Goal: Task Accomplishment & Management: Manage account settings

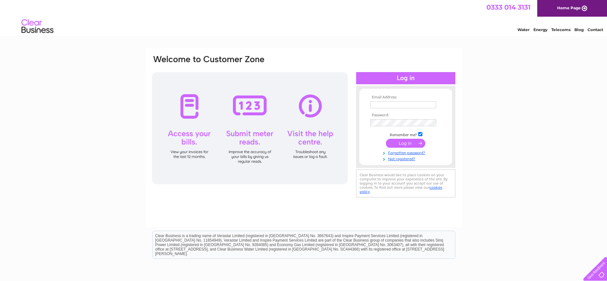
click at [386, 104] on input "text" at bounding box center [403, 104] width 66 height 7
click at [387, 105] on input "text" at bounding box center [403, 105] width 67 height 8
click at [373, 102] on input "text" at bounding box center [403, 105] width 67 height 8
type input "[PERSON_NAME][EMAIL_ADDRESS][DOMAIN_NAME][PERSON_NAME]"
click at [409, 146] on input "submit" at bounding box center [405, 143] width 39 height 9
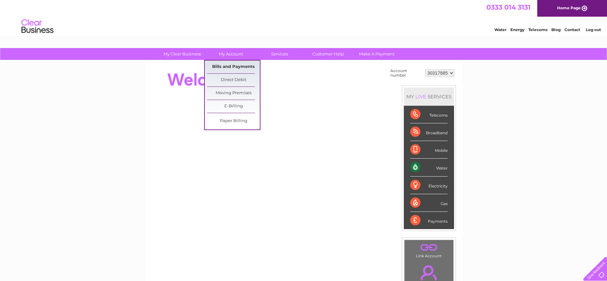
click at [232, 64] on link "Bills and Payments" at bounding box center [233, 66] width 53 height 13
click at [227, 66] on link "Bills and Payments" at bounding box center [233, 66] width 53 height 13
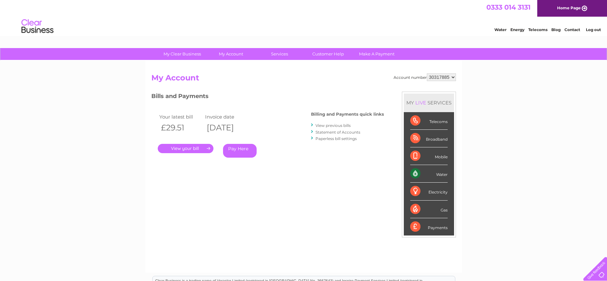
click at [209, 144] on link "." at bounding box center [186, 148] width 56 height 9
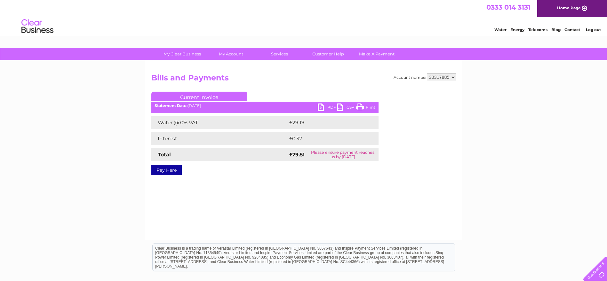
click at [328, 108] on link "PDF" at bounding box center [327, 107] width 19 height 9
